Goal: Task Accomplishment & Management: Manage account settings

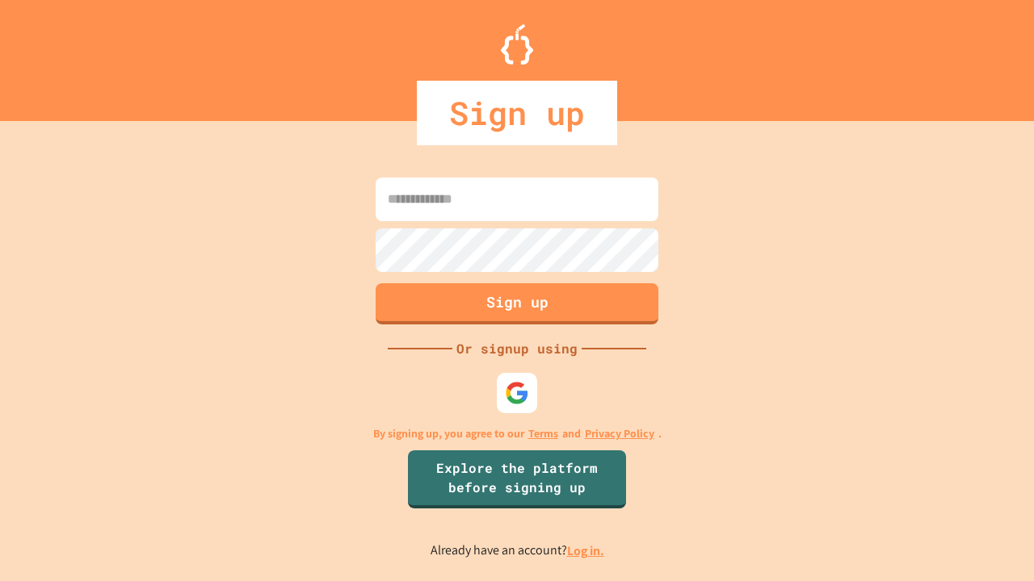
click at [586, 551] on link "Log in." at bounding box center [585, 551] width 37 height 17
